Goal: Transaction & Acquisition: Obtain resource

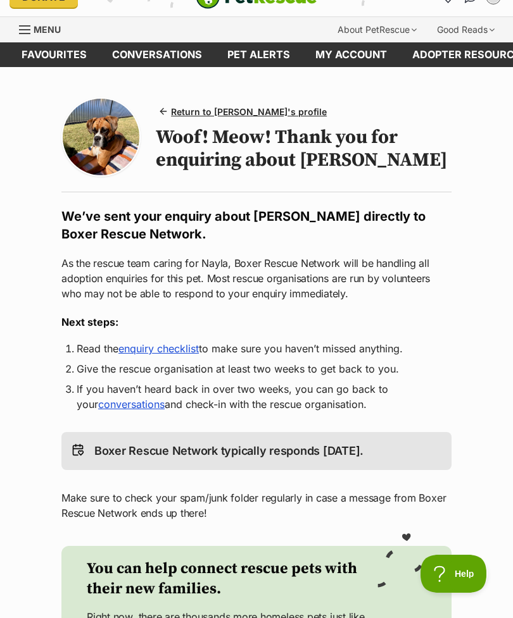
click at [191, 108] on span "Return to Nayla's profile" at bounding box center [249, 111] width 156 height 13
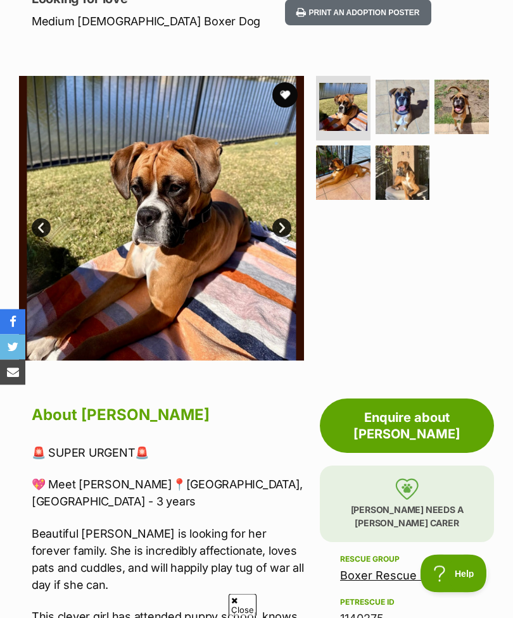
scroll to position [189, 0]
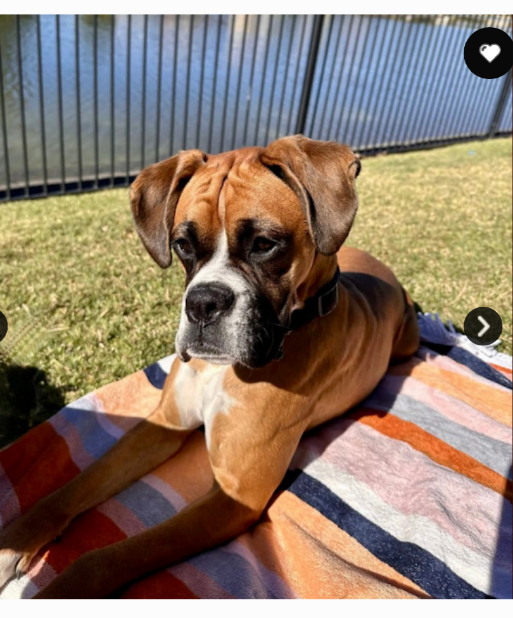
click at [272, 218] on link "Next" at bounding box center [281, 227] width 19 height 19
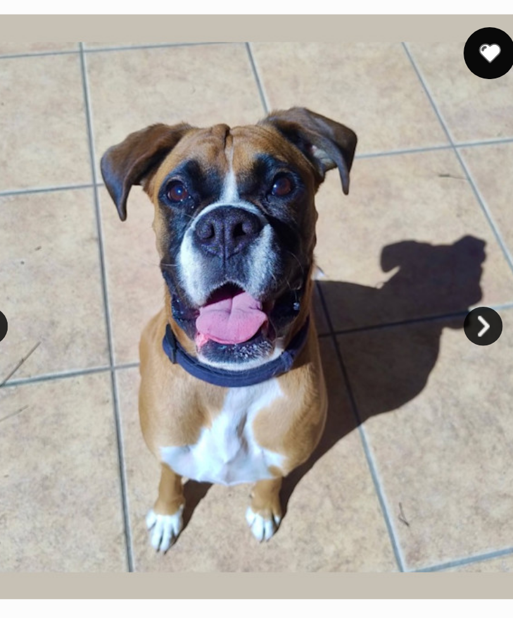
click at [239, 144] on img at bounding box center [161, 218] width 285 height 285
click at [272, 218] on link "Next" at bounding box center [281, 227] width 19 height 19
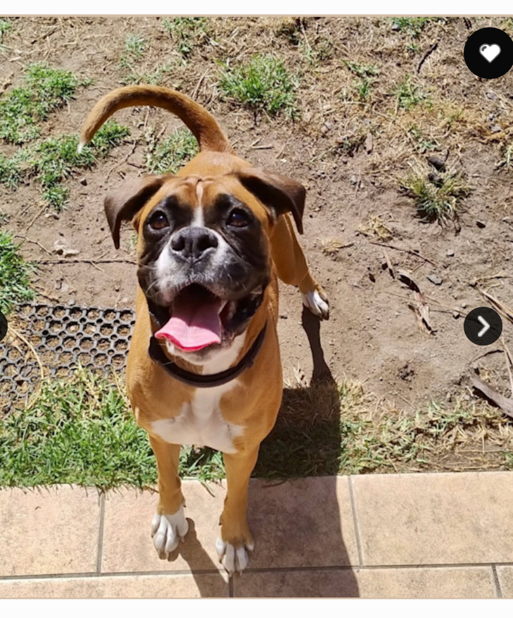
click at [239, 146] on img at bounding box center [161, 218] width 285 height 285
click at [272, 218] on link "Next" at bounding box center [281, 227] width 19 height 19
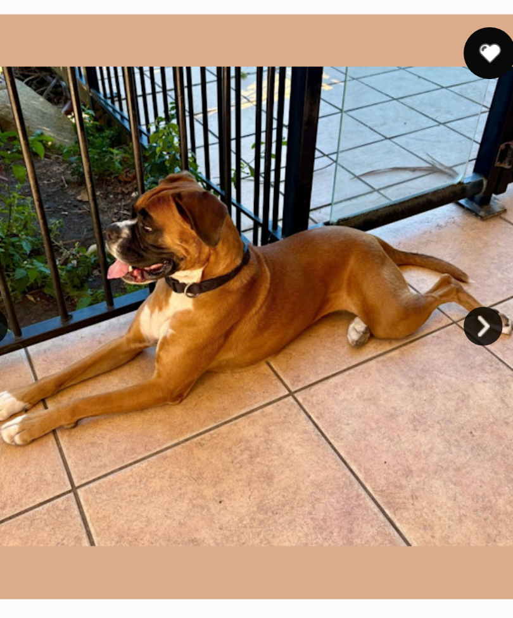
click at [240, 146] on img at bounding box center [161, 218] width 285 height 285
click at [272, 218] on link "Next" at bounding box center [281, 227] width 19 height 19
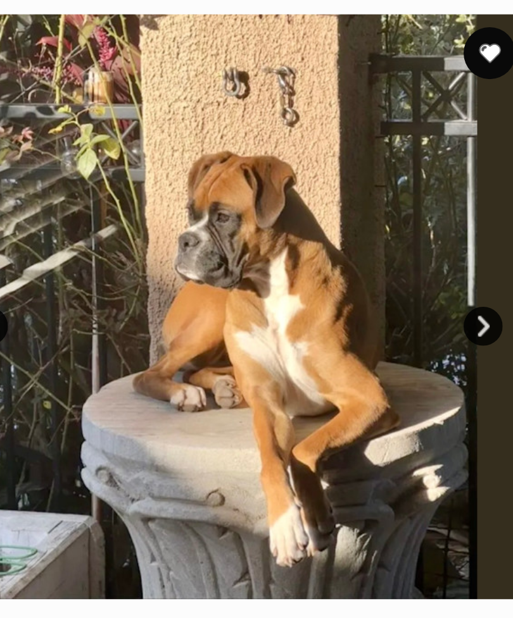
click at [272, 218] on link "Next" at bounding box center [281, 227] width 19 height 19
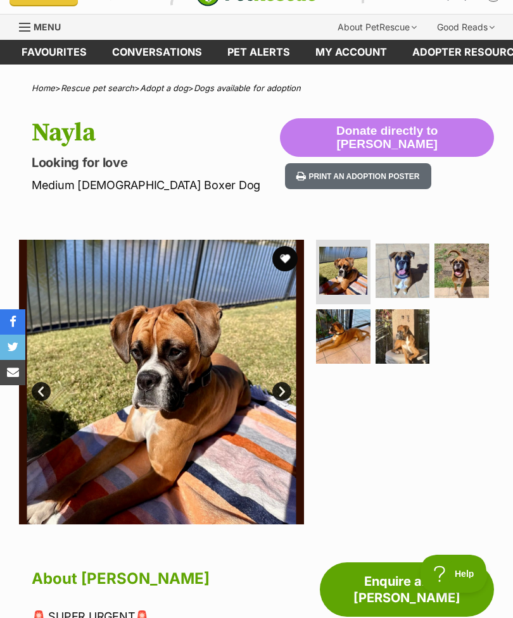
scroll to position [0, 0]
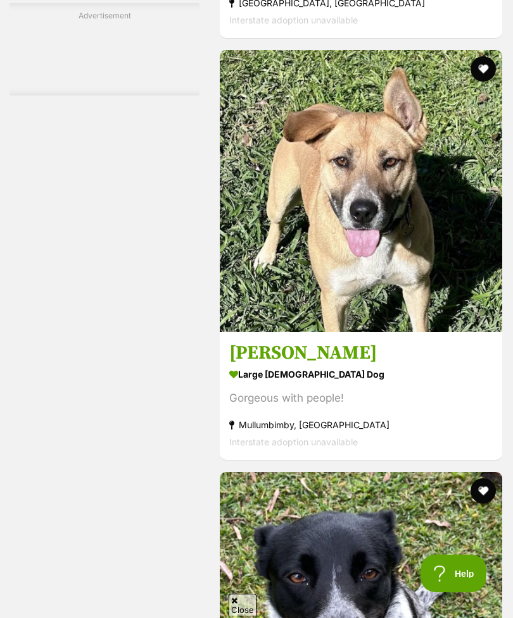
scroll to position [7912, 0]
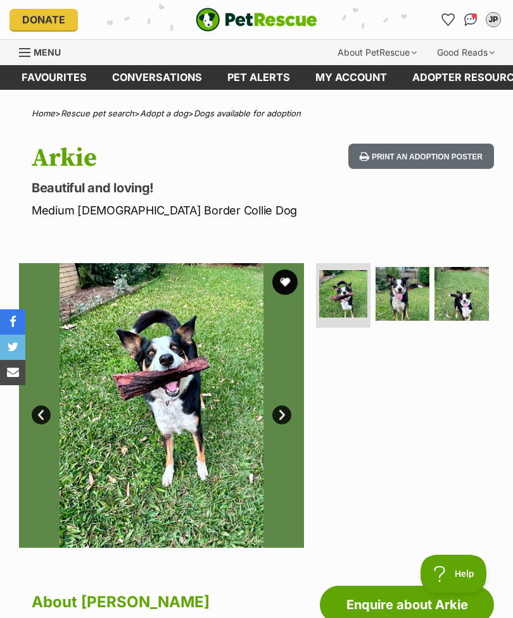
click at [287, 404] on img at bounding box center [161, 405] width 285 height 285
click at [290, 416] on link "Next" at bounding box center [281, 415] width 19 height 19
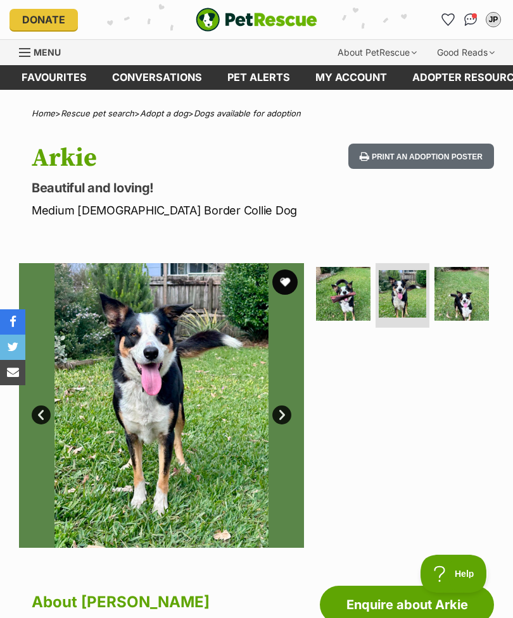
click at [289, 415] on link "Next" at bounding box center [281, 415] width 19 height 19
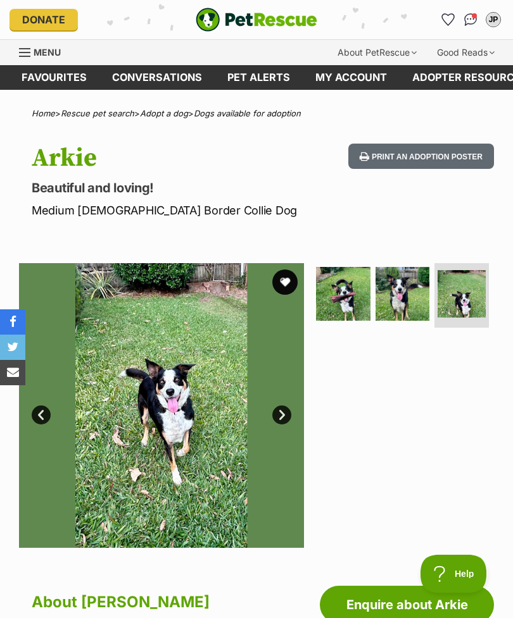
click at [46, 410] on link "Prev" at bounding box center [41, 415] width 19 height 19
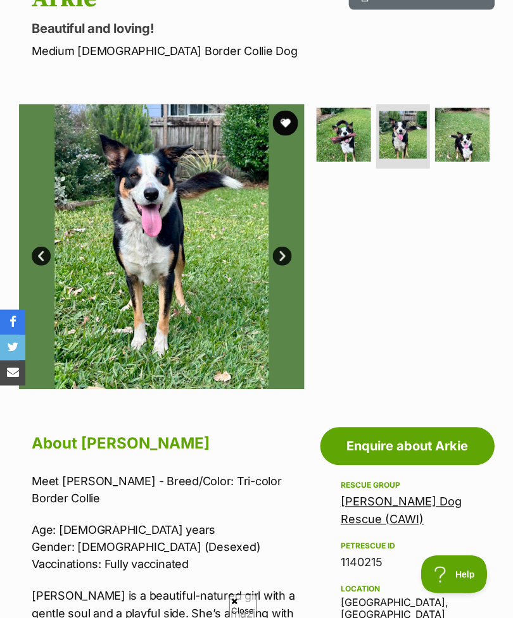
scroll to position [155, 0]
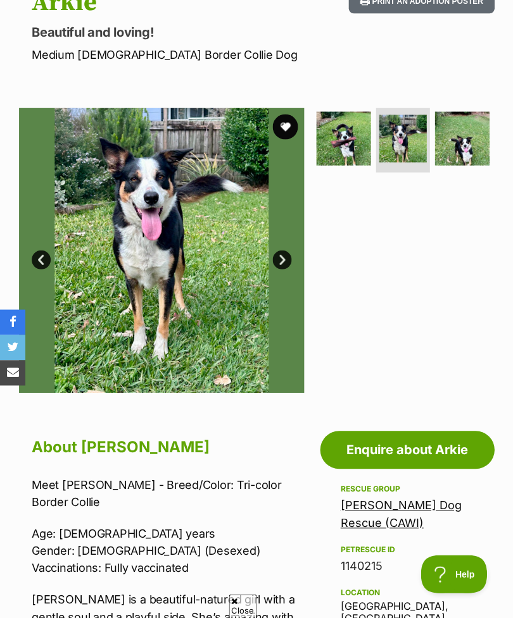
click at [280, 257] on link "Next" at bounding box center [281, 260] width 19 height 19
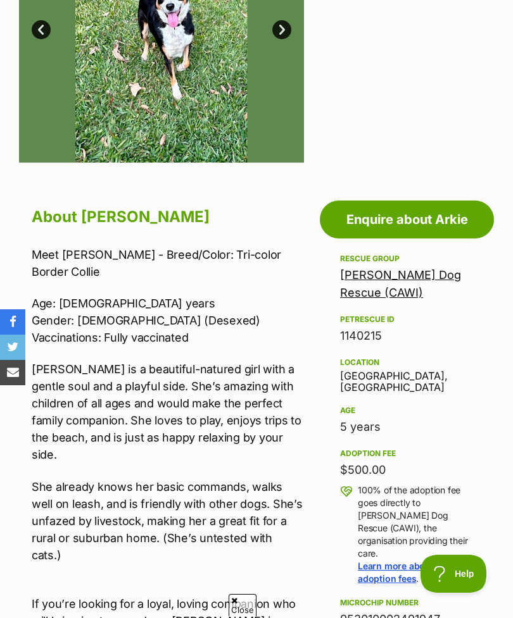
scroll to position [386, 0]
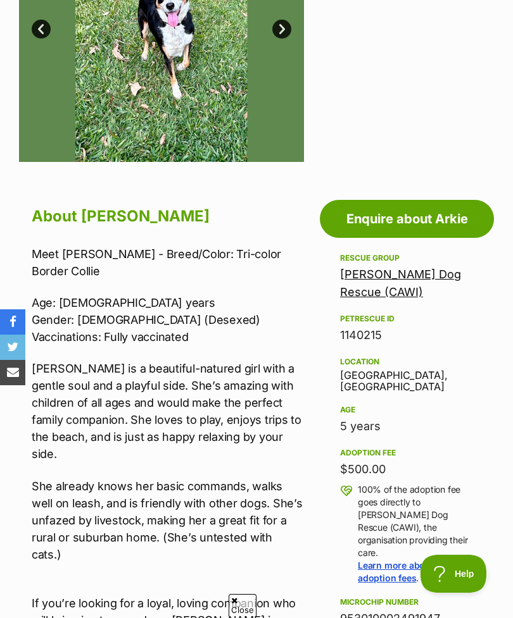
click at [437, 211] on link "Enquire about Arkie" at bounding box center [407, 219] width 174 height 38
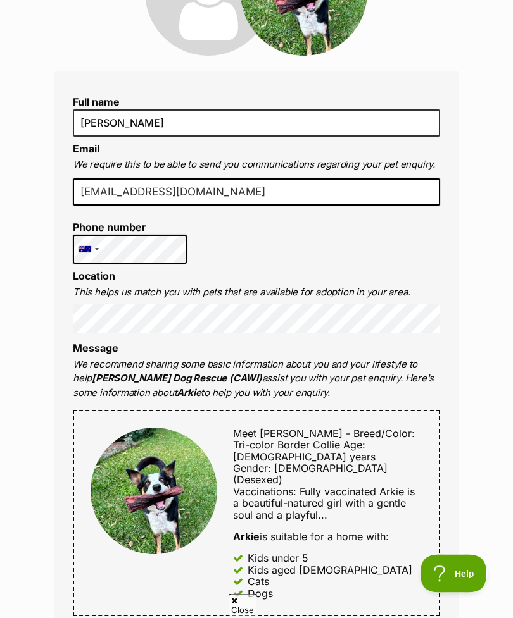
scroll to position [227, 0]
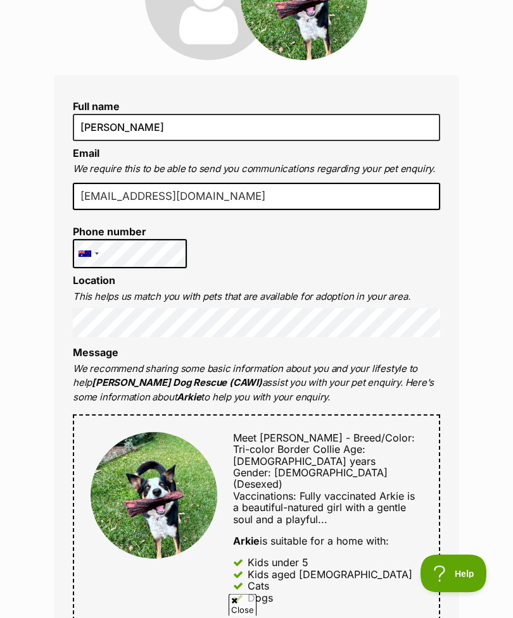
click at [402, 205] on input "[EMAIL_ADDRESS][DOMAIN_NAME]" at bounding box center [256, 198] width 367 height 28
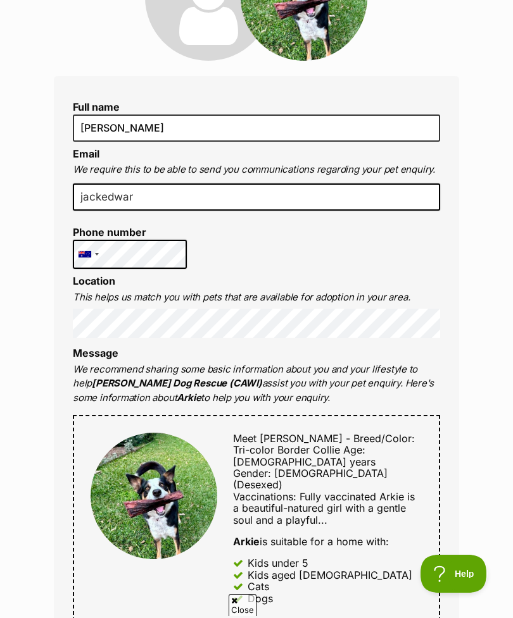
type input "jackedwa"
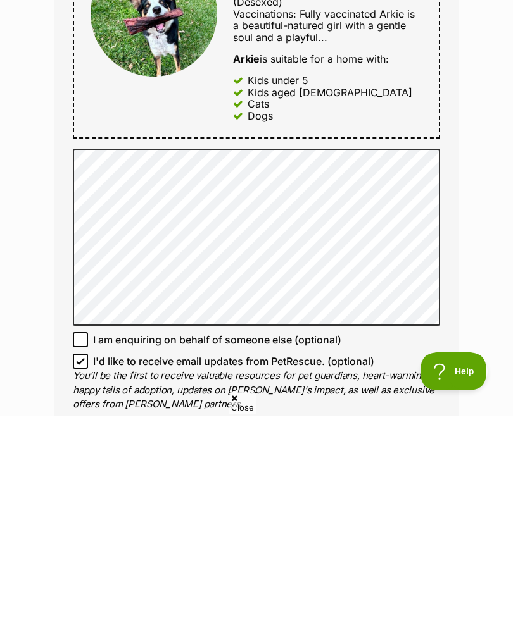
scroll to position [529, 0]
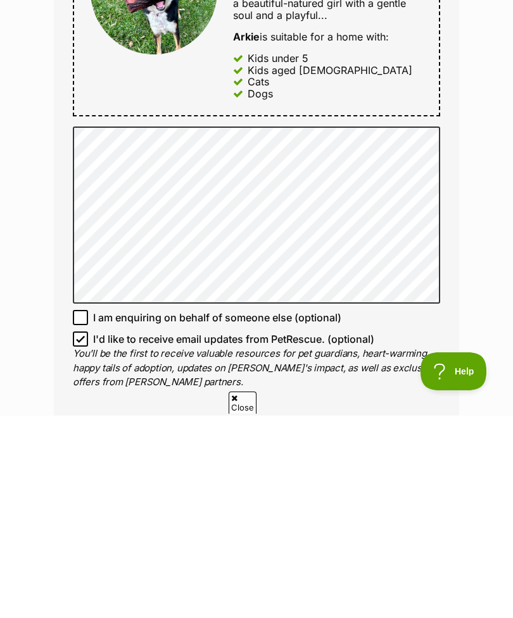
type input "[EMAIL_ADDRESS][DOMAIN_NAME]"
click at [74, 534] on input "I'd like to receive email updates from PetRescue. (optional)" at bounding box center [80, 541] width 15 height 15
checkbox input "false"
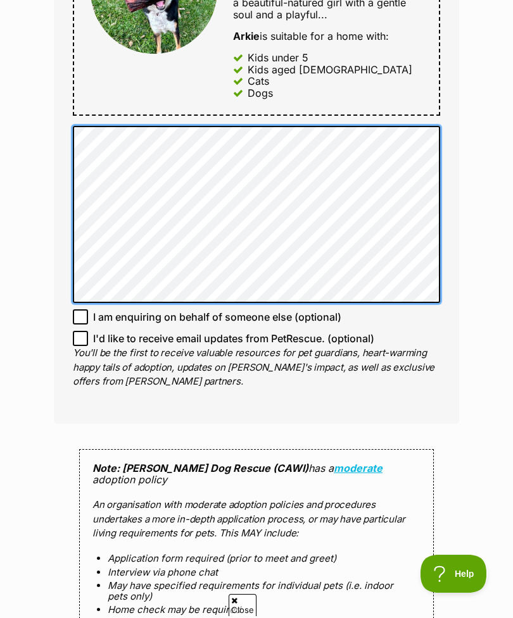
scroll to position [732, 0]
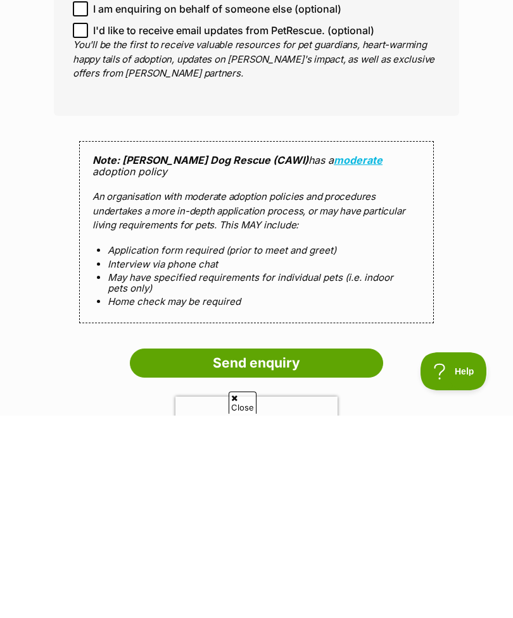
click at [152, 551] on input "Send enquiry" at bounding box center [256, 565] width 253 height 29
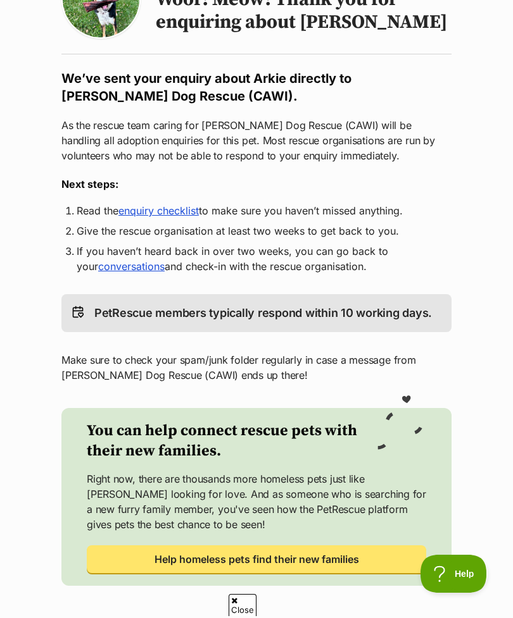
scroll to position [170, 0]
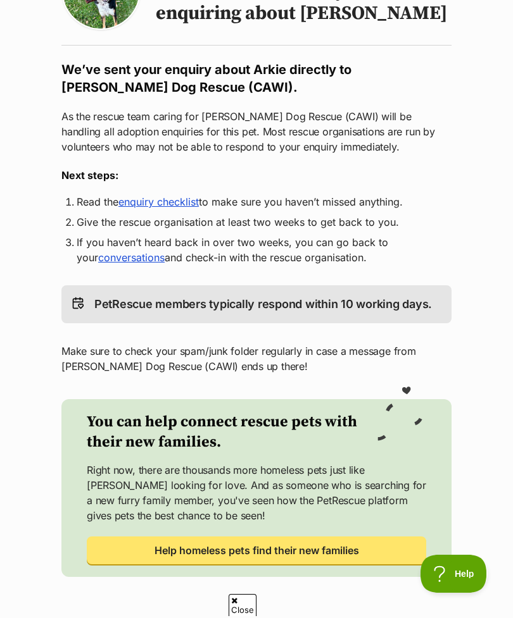
click at [140, 198] on link "enquiry checklist" at bounding box center [158, 202] width 80 height 13
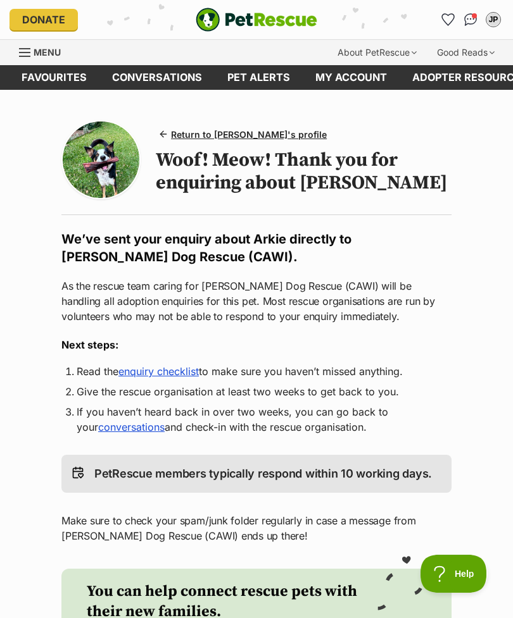
scroll to position [65, 0]
